Goal: Task Accomplishment & Management: Complete application form

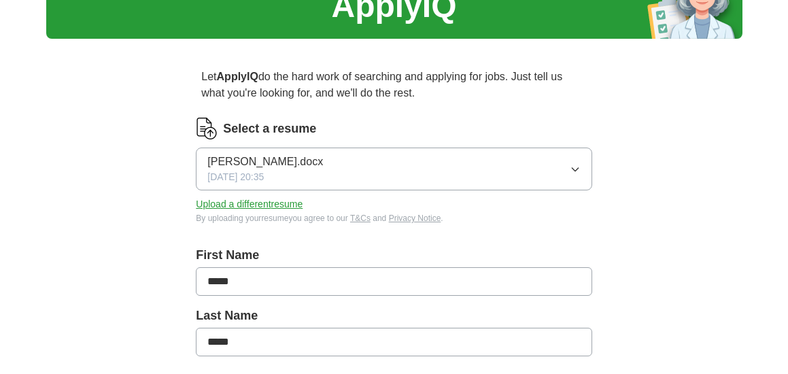
click at [578, 168] on icon "button" at bounding box center [575, 169] width 6 height 3
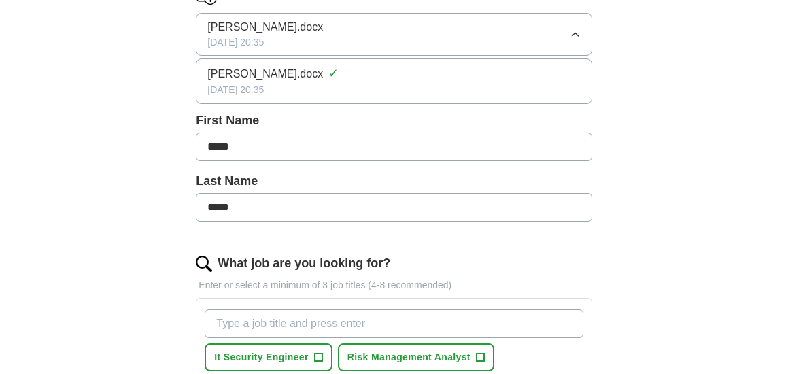
scroll to position [204, 0]
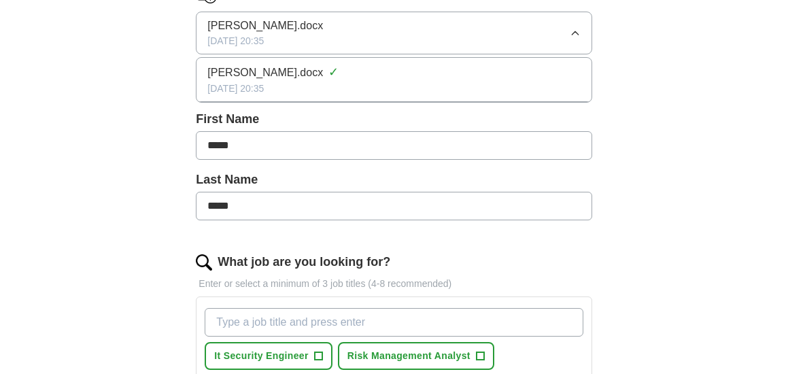
click at [640, 109] on div "Let ApplyIQ do the hard work of searching and applying for jobs. Just tell us w…" at bounding box center [394, 371] width 522 height 915
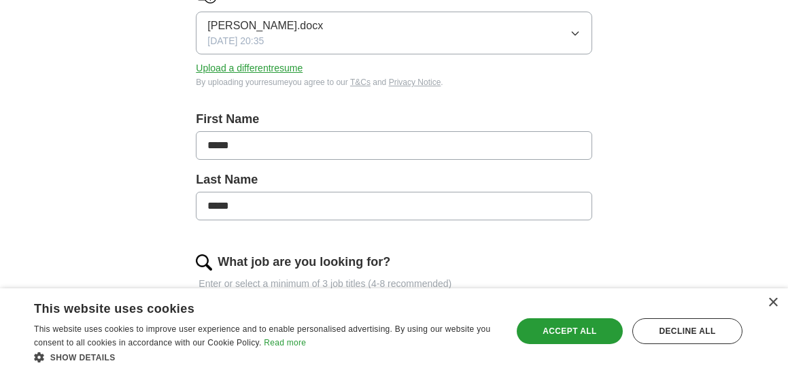
click at [260, 71] on button "Upload a different resume" at bounding box center [249, 68] width 107 height 14
click at [573, 33] on icon "button" at bounding box center [575, 33] width 11 height 11
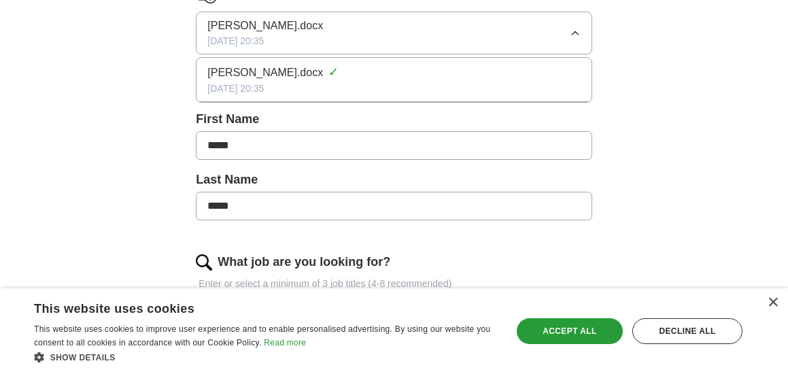
drag, startPoint x: 711, startPoint y: 60, endPoint x: 549, endPoint y: 63, distance: 161.9
click at [709, 61] on div "ApplyIQ Let ApplyIQ do the hard work of searching and applying for jobs. Just t…" at bounding box center [394, 332] width 696 height 991
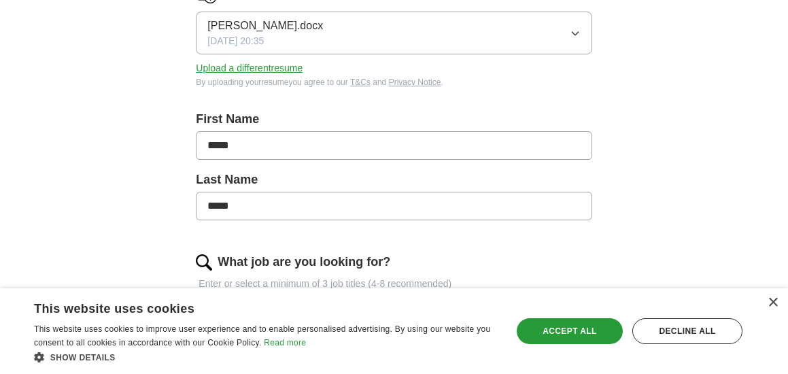
click at [294, 67] on button "Upload a different resume" at bounding box center [249, 68] width 107 height 14
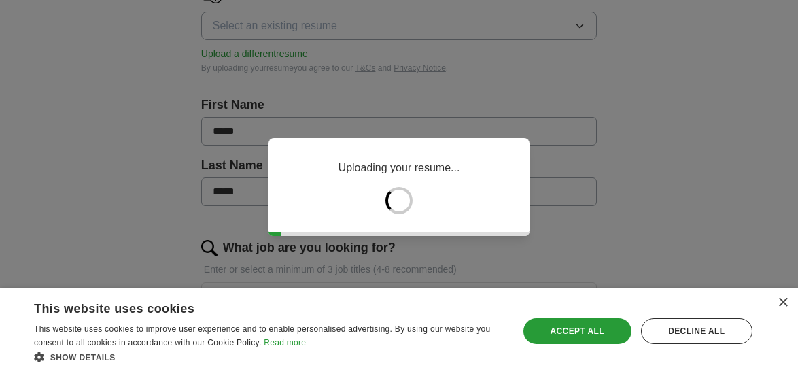
click at [785, 305] on div "×" at bounding box center [783, 303] width 10 height 10
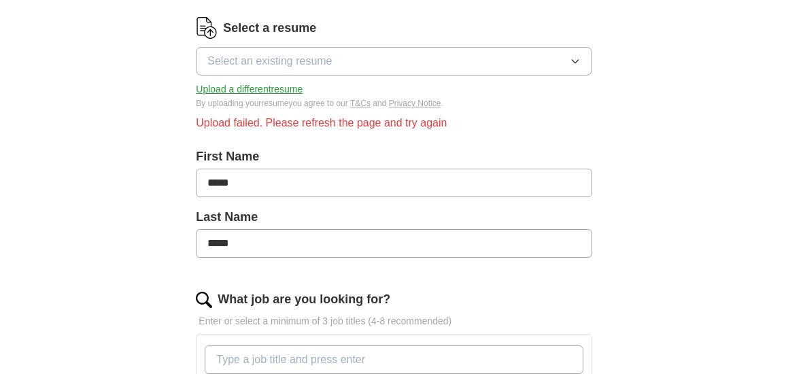
scroll to position [136, 0]
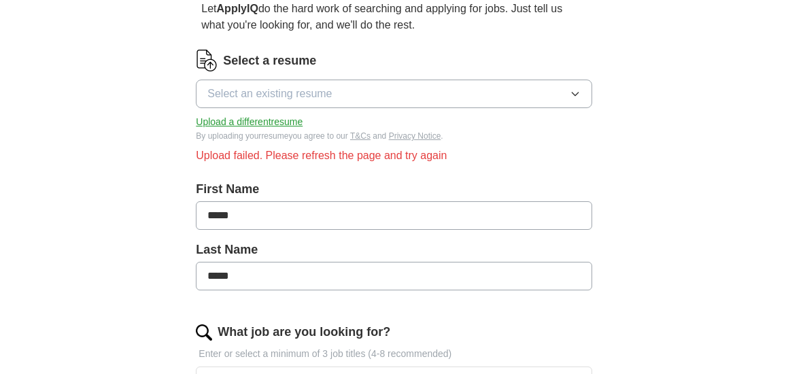
click at [256, 123] on button "Upload a different resume" at bounding box center [249, 122] width 107 height 14
click at [526, 95] on button "Select an existing resume" at bounding box center [394, 94] width 396 height 29
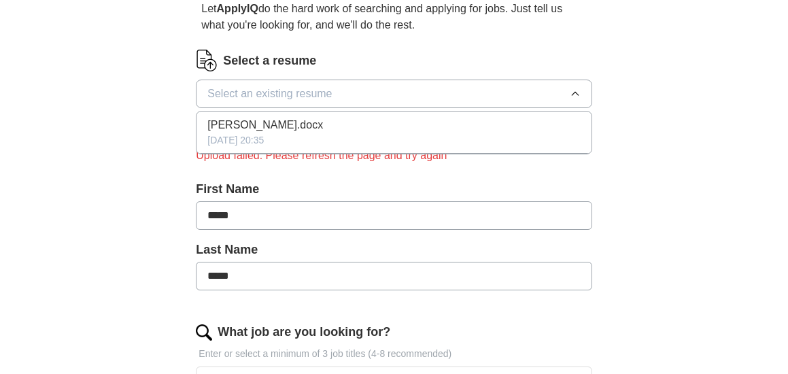
drag, startPoint x: 648, startPoint y: 96, endPoint x: 556, endPoint y: 102, distance: 92.0
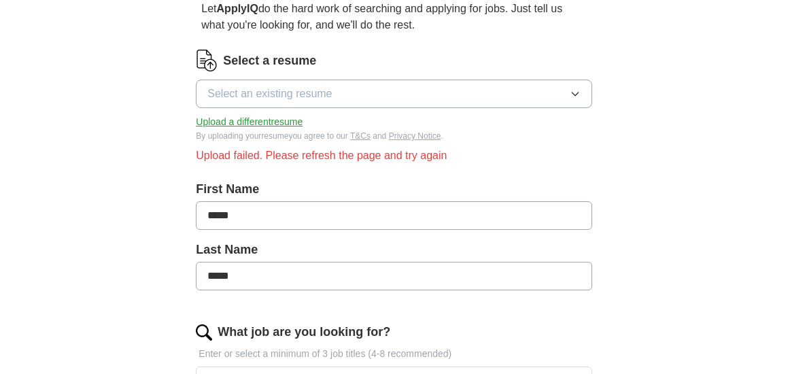
click at [271, 121] on button "Upload a different resume" at bounding box center [249, 122] width 107 height 14
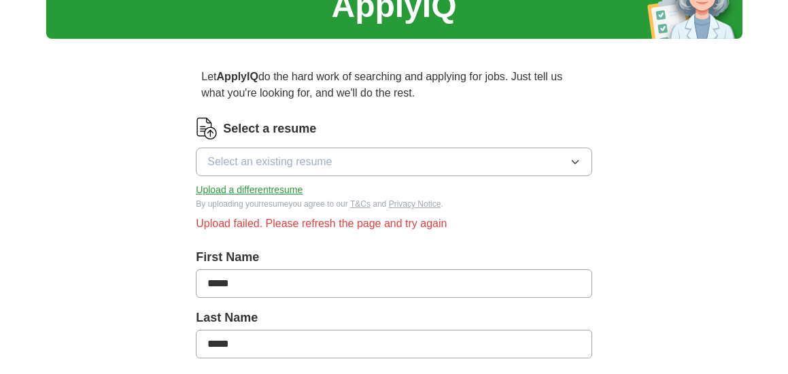
scroll to position [0, 0]
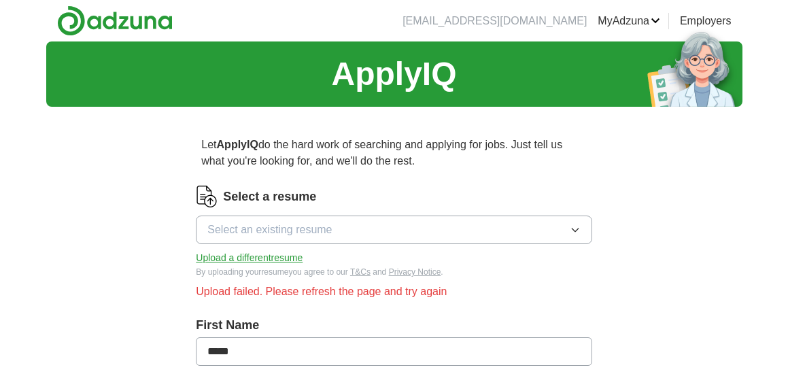
click at [231, 260] on button "Upload a different resume" at bounding box center [249, 258] width 107 height 14
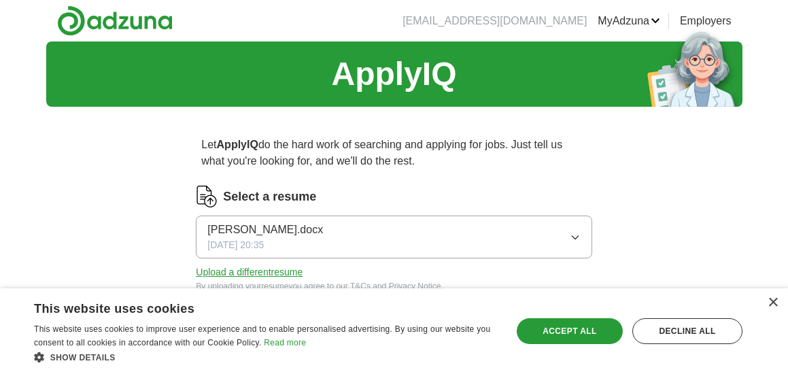
drag, startPoint x: 596, startPoint y: 328, endPoint x: 491, endPoint y: 269, distance: 120.3
click at [596, 327] on div "Accept all" at bounding box center [570, 331] width 106 height 26
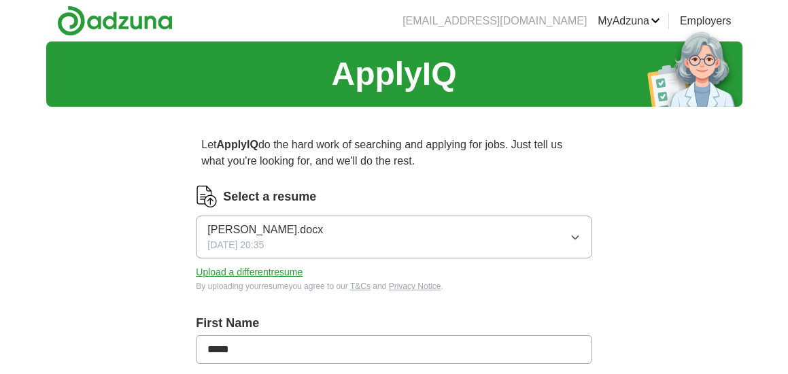
click at [267, 275] on button "Upload a different resume" at bounding box center [249, 272] width 107 height 14
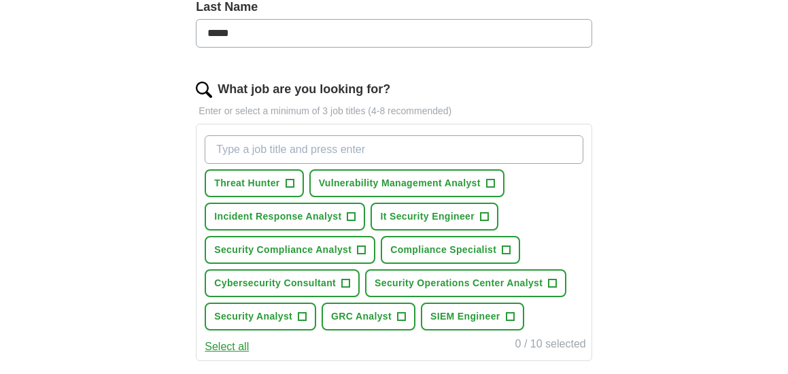
scroll to position [748, 0]
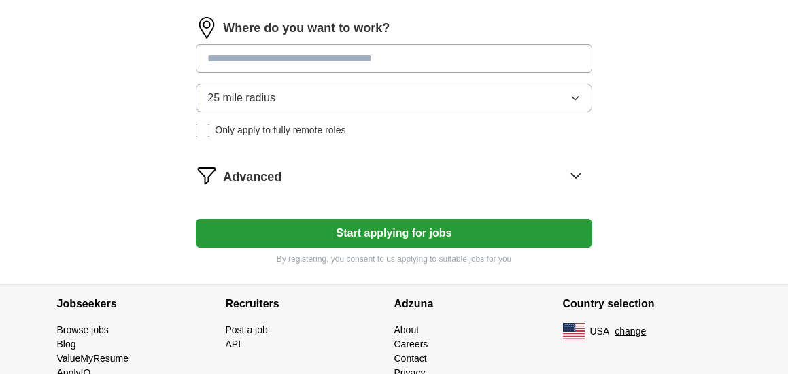
click at [417, 226] on button "Start applying for jobs" at bounding box center [394, 233] width 396 height 29
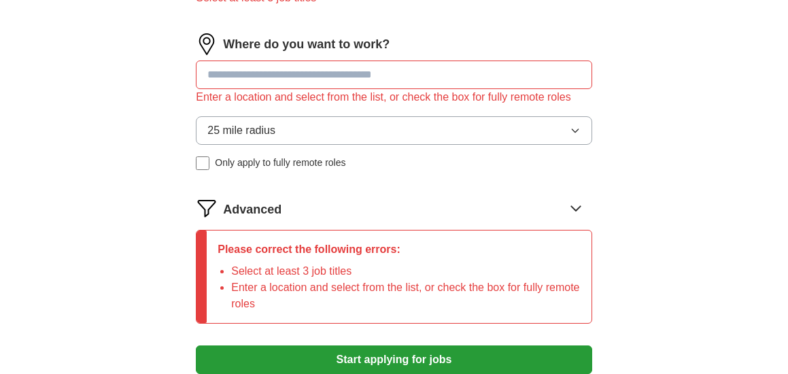
click at [328, 77] on input at bounding box center [394, 75] width 396 height 29
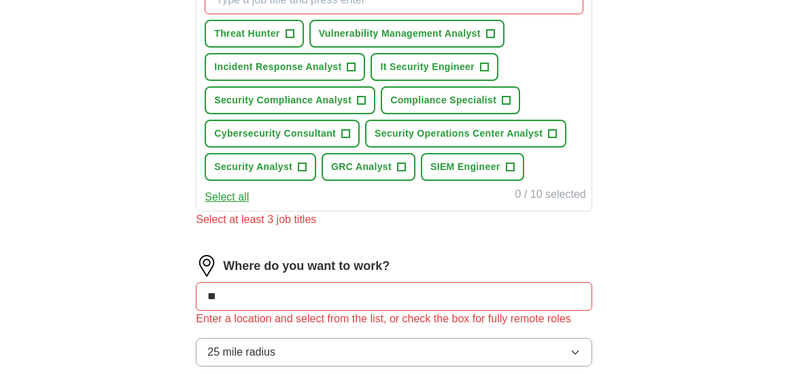
scroll to position [408, 0]
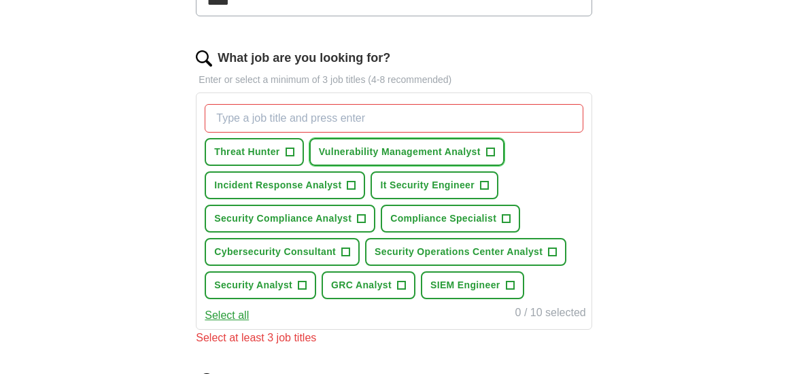
click at [436, 151] on span "Vulnerability Management Analyst" at bounding box center [400, 152] width 162 height 14
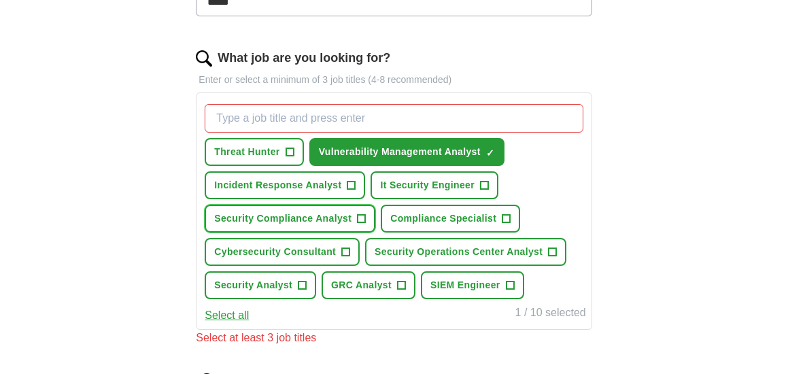
click at [292, 218] on span "Security Compliance Analyst" at bounding box center [282, 218] width 137 height 14
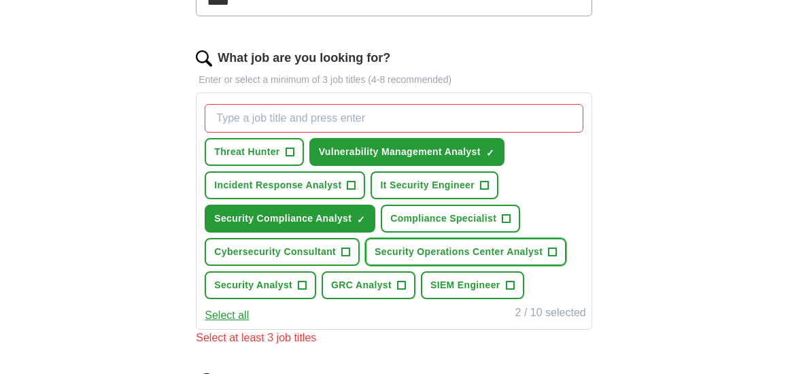
click at [451, 250] on span "Security Operations Center Analyst" at bounding box center [459, 252] width 168 height 14
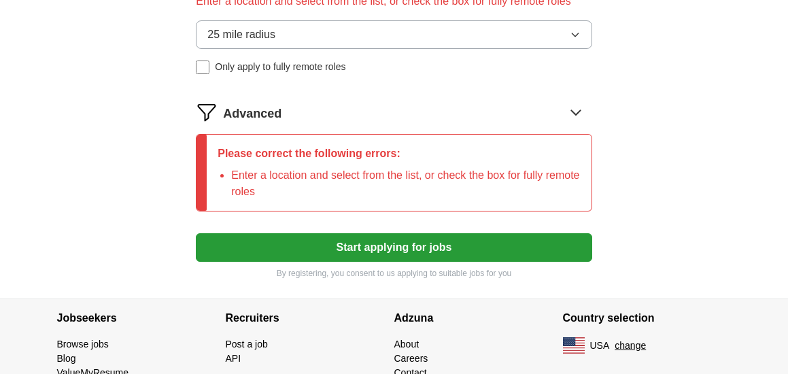
scroll to position [884, 0]
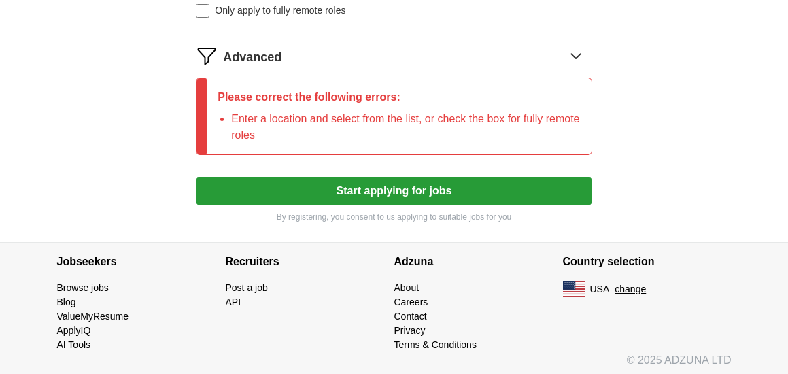
click at [401, 197] on button "Start applying for jobs" at bounding box center [394, 191] width 396 height 29
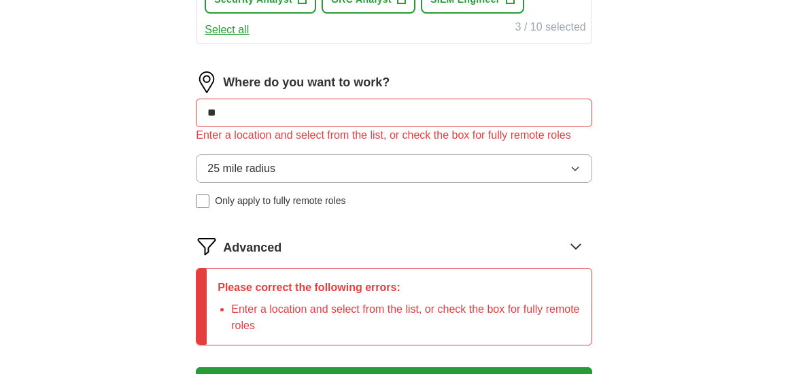
scroll to position [680, 0]
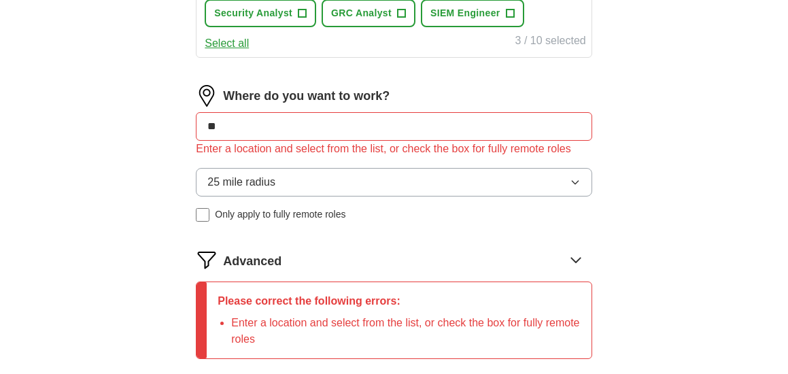
click at [265, 130] on input "**" at bounding box center [394, 126] width 396 height 29
type input "*"
type input "********"
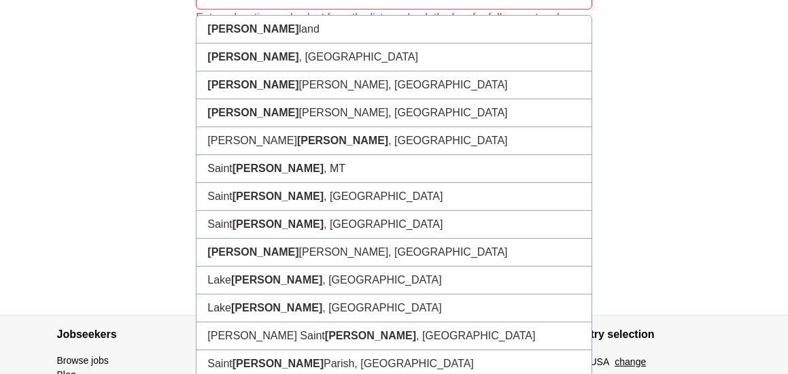
scroll to position [766, 0]
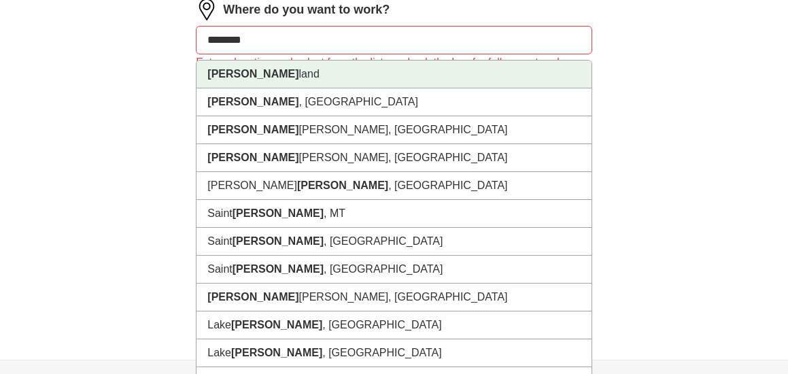
click at [241, 84] on li "[PERSON_NAME]" at bounding box center [394, 75] width 394 height 28
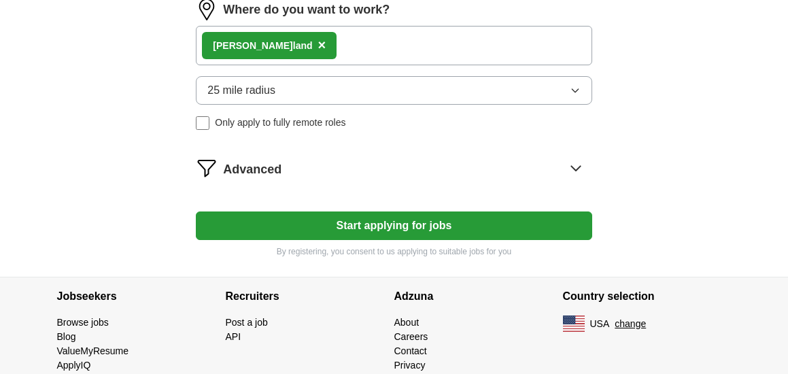
click at [435, 230] on button "Start applying for jobs" at bounding box center [394, 225] width 396 height 29
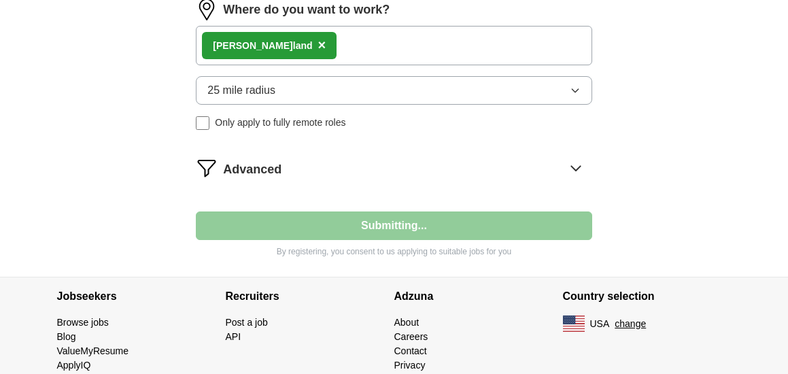
select select "**"
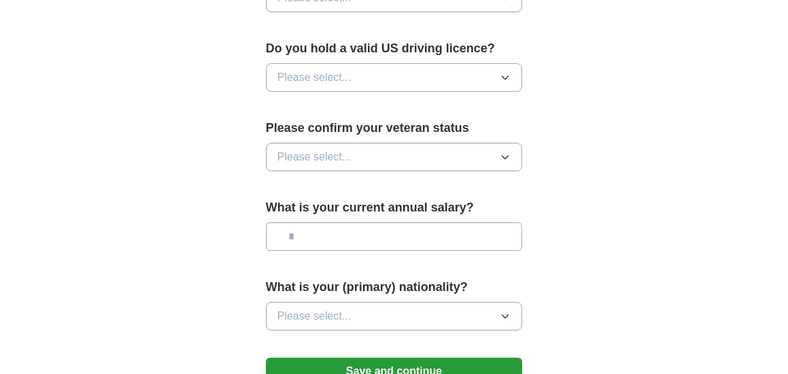
scroll to position [1059, 0]
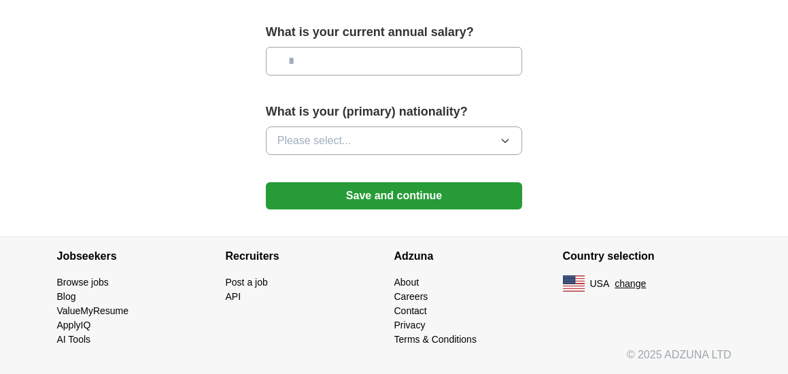
click at [485, 203] on button "Save and continue" at bounding box center [394, 195] width 257 height 27
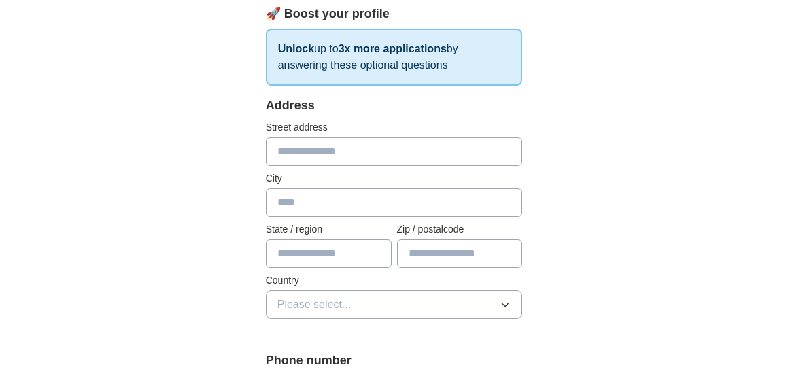
scroll to position [175, 0]
